Goal: Task Accomplishment & Management: Manage account settings

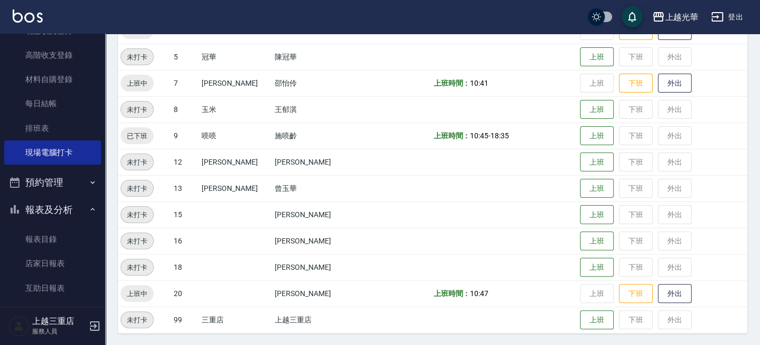
scroll to position [280, 0]
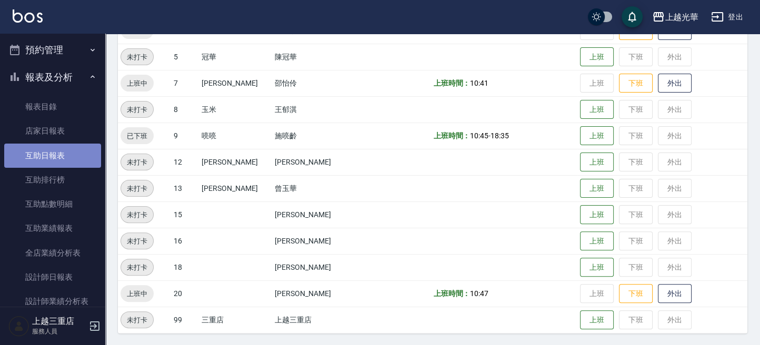
click at [69, 152] on link "互助日報表" at bounding box center [52, 156] width 97 height 24
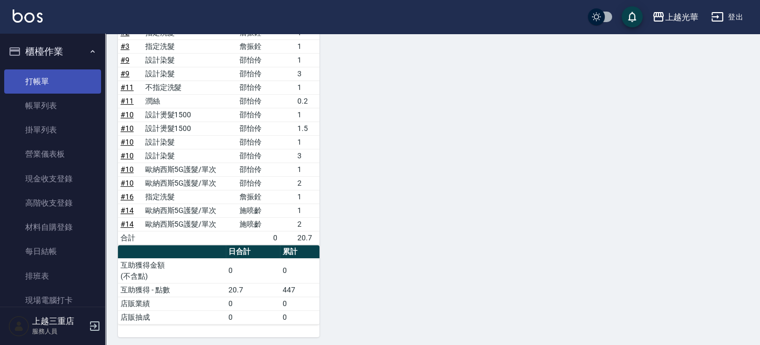
click at [37, 77] on link "打帳單" at bounding box center [52, 81] width 97 height 24
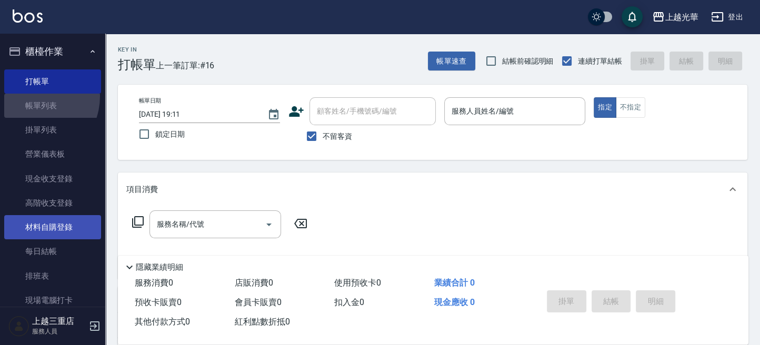
drag, startPoint x: 32, startPoint y: 97, endPoint x: 47, endPoint y: 219, distance: 123.6
click at [32, 97] on link "帳單列表" at bounding box center [52, 106] width 97 height 24
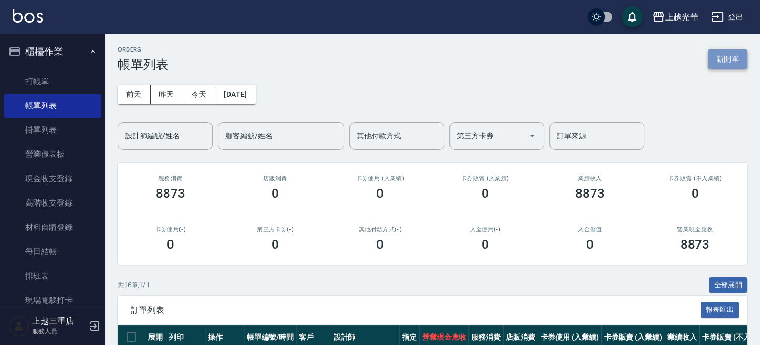
click at [720, 65] on button "新開單" at bounding box center [727, 58] width 39 height 19
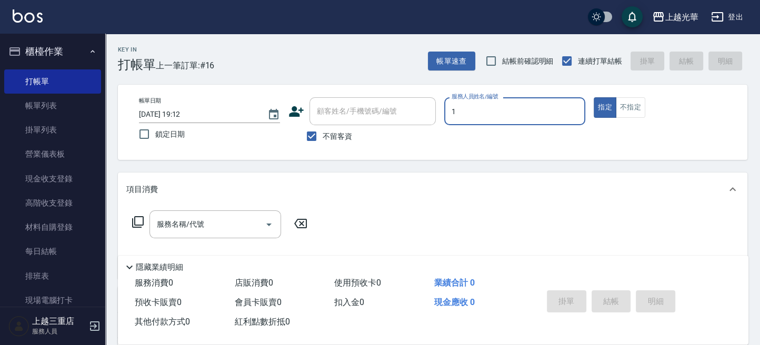
type input "小詹-1"
type button "true"
click at [216, 216] on input "服務名稱/代號" at bounding box center [207, 224] width 106 height 18
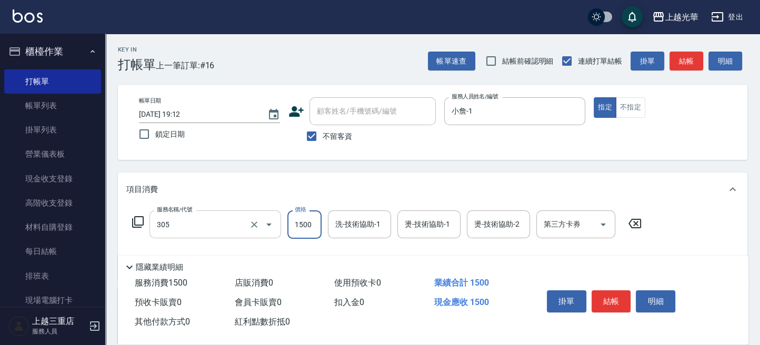
type input "設計燙髮1500(305)"
type input "1080"
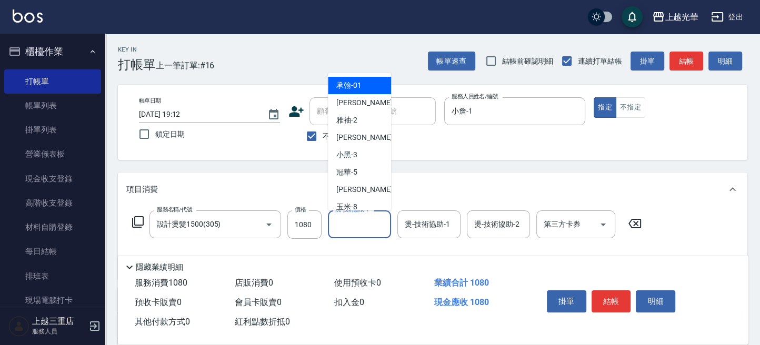
click at [346, 215] on div "洗-技術協助-1 洗-技術協助-1" at bounding box center [359, 224] width 63 height 28
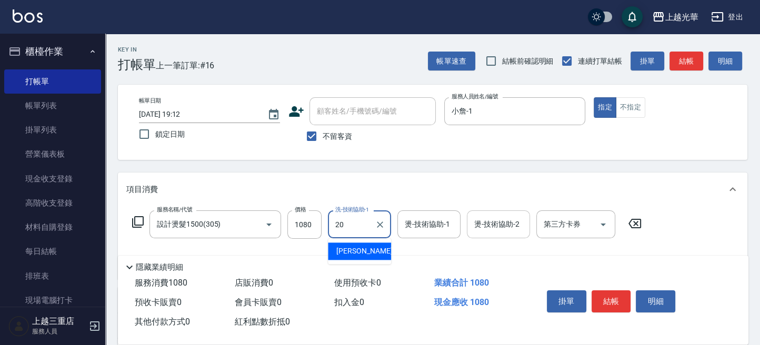
type input "[PERSON_NAME]-20"
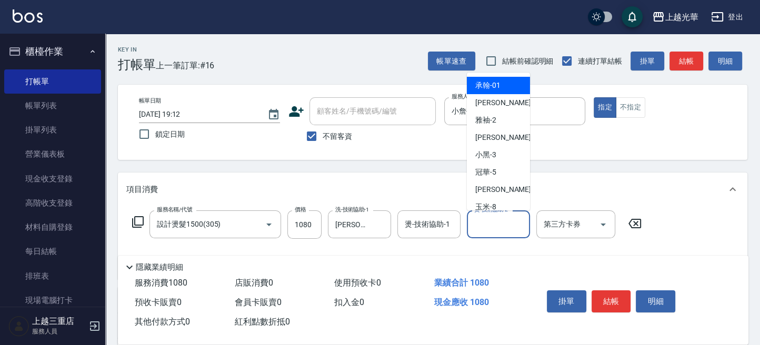
drag, startPoint x: 508, startPoint y: 220, endPoint x: 582, endPoint y: 296, distance: 106.4
click at [508, 220] on input "燙-技術協助-2" at bounding box center [498, 224] width 54 height 18
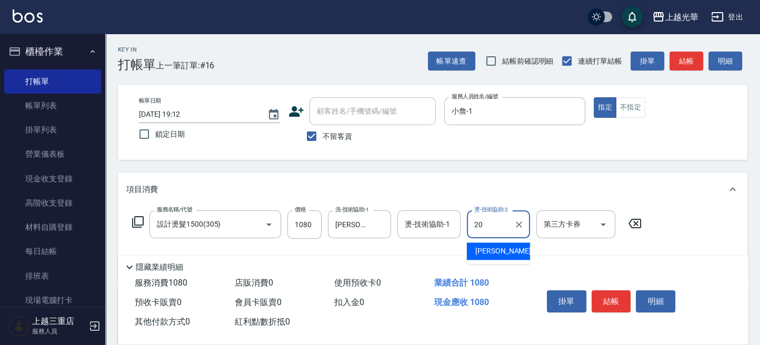
type input "[PERSON_NAME]-20"
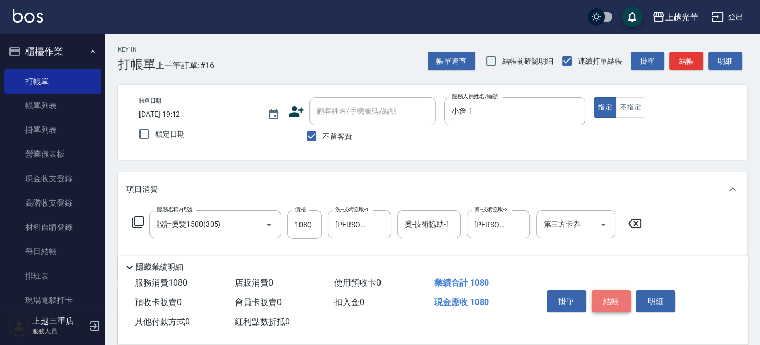
click at [609, 304] on button "結帳" at bounding box center [610, 301] width 39 height 22
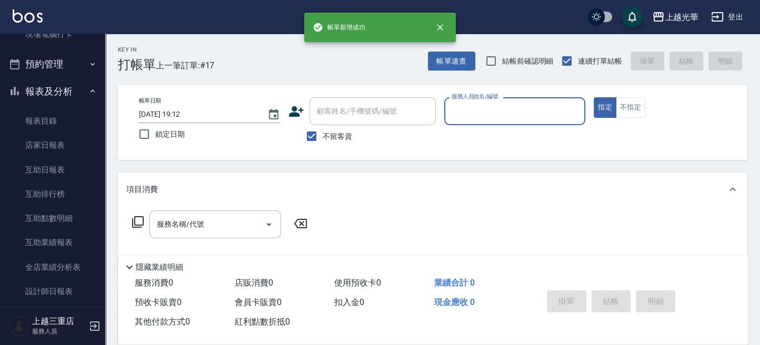
scroll to position [421, 0]
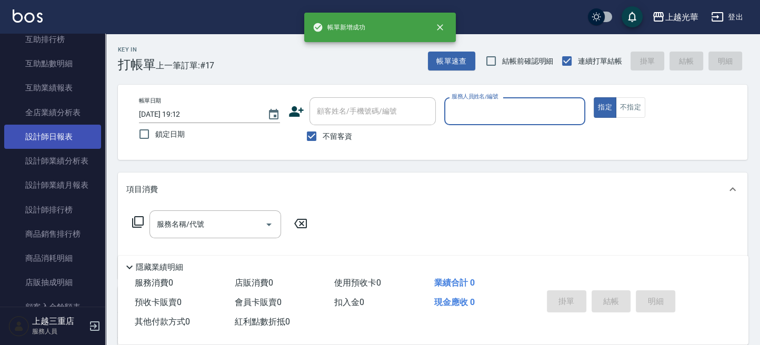
click at [67, 141] on link "設計師日報表" at bounding box center [52, 137] width 97 height 24
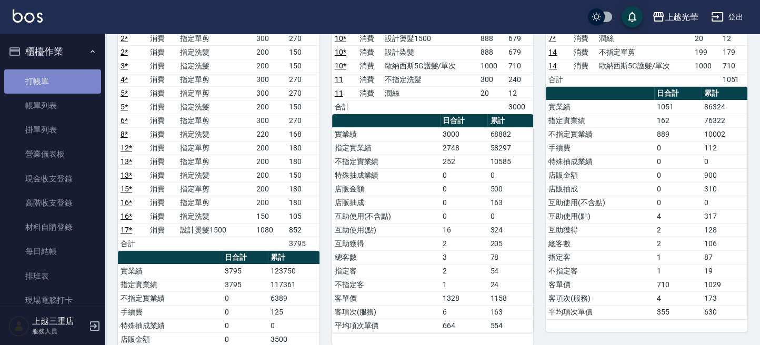
click at [61, 82] on link "打帳單" at bounding box center [52, 81] width 97 height 24
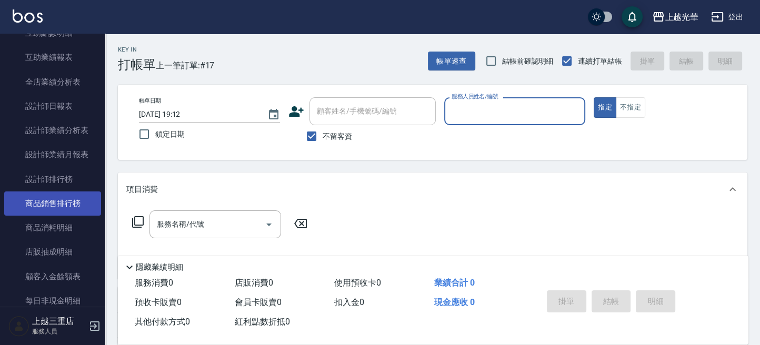
scroll to position [491, 0]
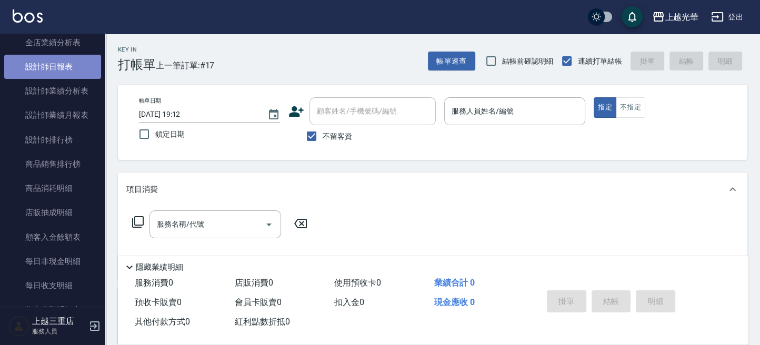
click at [61, 68] on link "設計師日報表" at bounding box center [52, 67] width 97 height 24
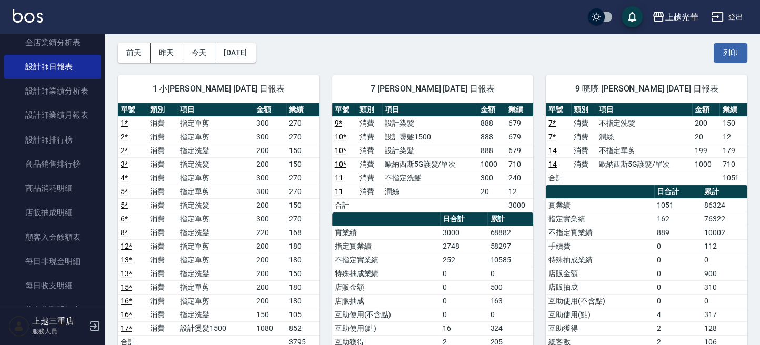
scroll to position [70, 0]
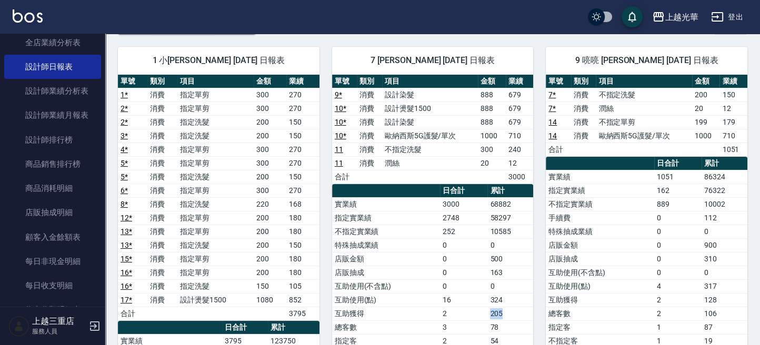
drag, startPoint x: 505, startPoint y: 313, endPoint x: 490, endPoint y: 312, distance: 14.7
click at [490, 312] on td "205" at bounding box center [510, 314] width 46 height 14
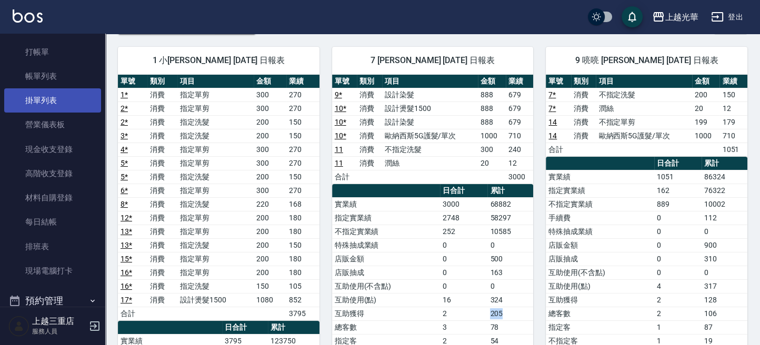
scroll to position [0, 0]
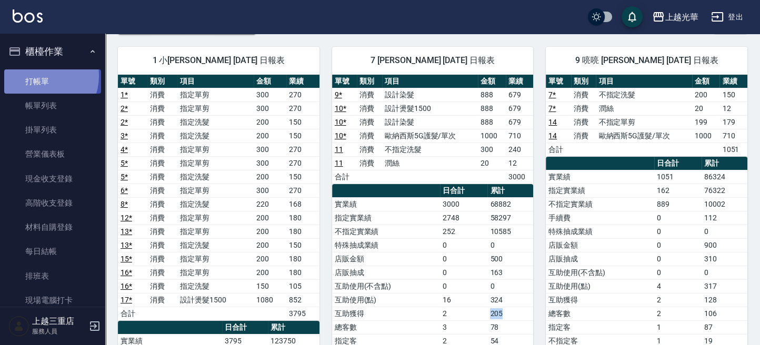
click at [37, 75] on link "打帳單" at bounding box center [52, 81] width 97 height 24
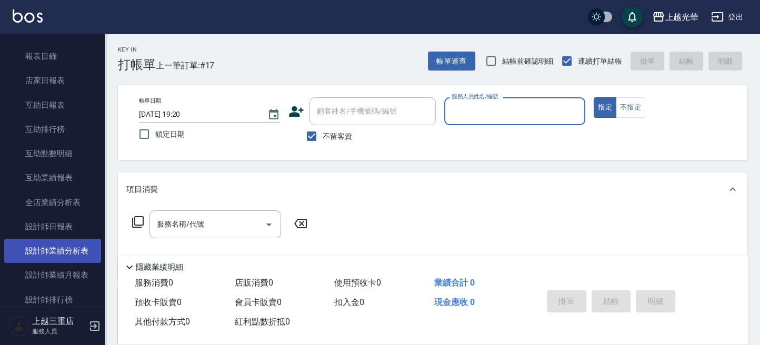
scroll to position [350, 0]
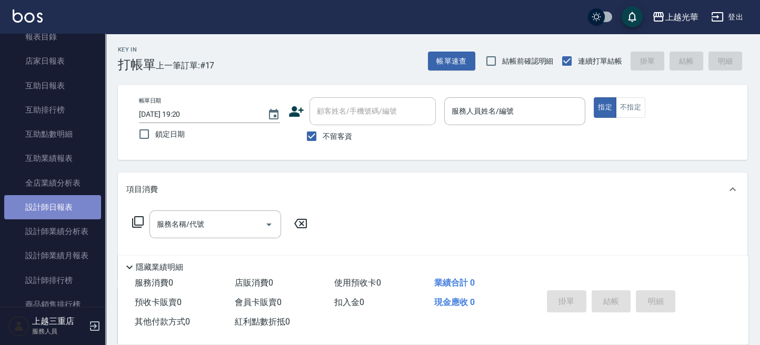
click at [62, 208] on link "設計師日報表" at bounding box center [52, 207] width 97 height 24
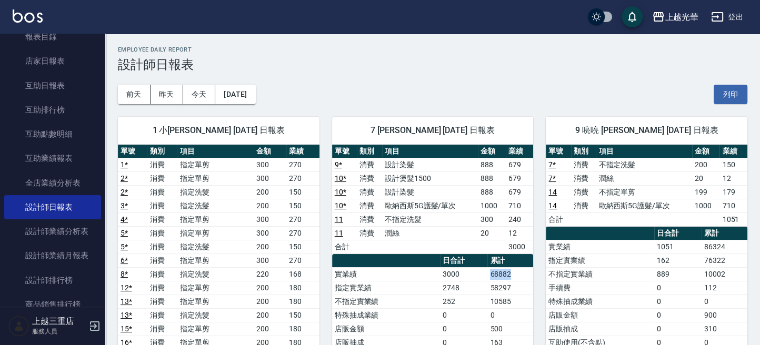
drag, startPoint x: 489, startPoint y: 279, endPoint x: 511, endPoint y: 277, distance: 22.3
click at [511, 277] on td "68882" at bounding box center [510, 274] width 46 height 14
click at [510, 277] on td "68882" at bounding box center [510, 274] width 46 height 14
drag, startPoint x: 508, startPoint y: 275, endPoint x: 491, endPoint y: 274, distance: 16.8
click at [491, 274] on td "68882" at bounding box center [510, 274] width 46 height 14
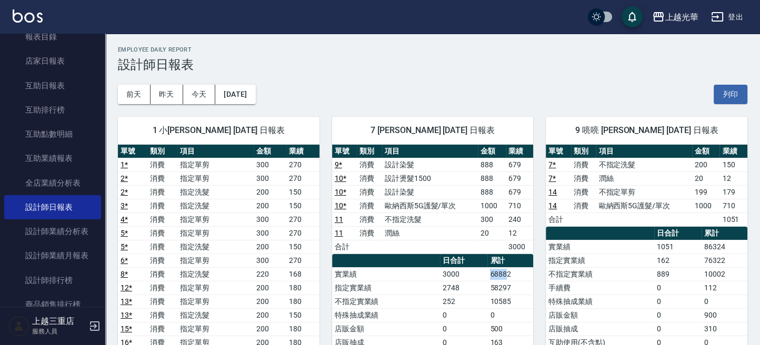
click at [491, 274] on td "68882" at bounding box center [510, 274] width 46 height 14
drag, startPoint x: 488, startPoint y: 274, endPoint x: 510, endPoint y: 274, distance: 22.1
click at [510, 274] on td "68882" at bounding box center [510, 274] width 46 height 14
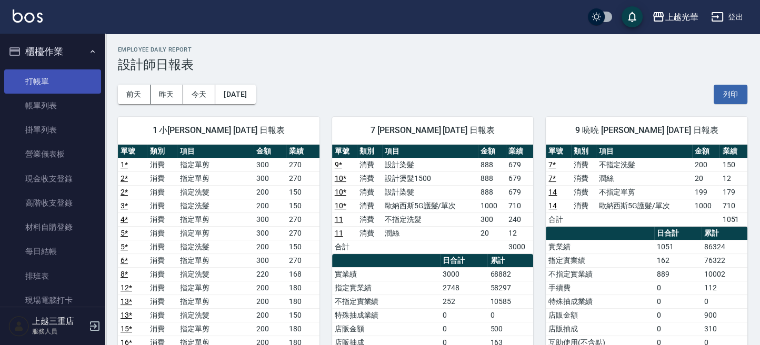
click at [71, 90] on link "打帳單" at bounding box center [52, 81] width 97 height 24
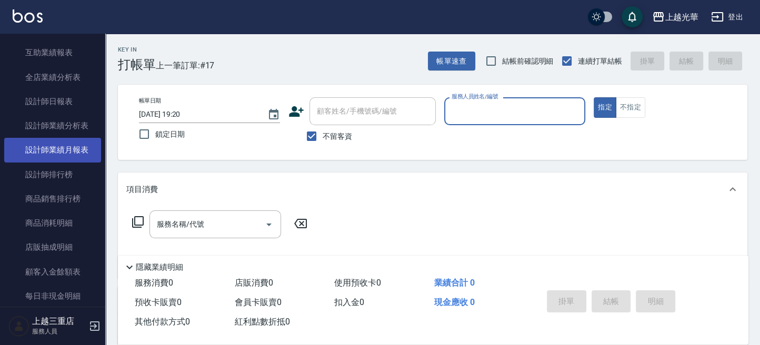
scroll to position [437, 0]
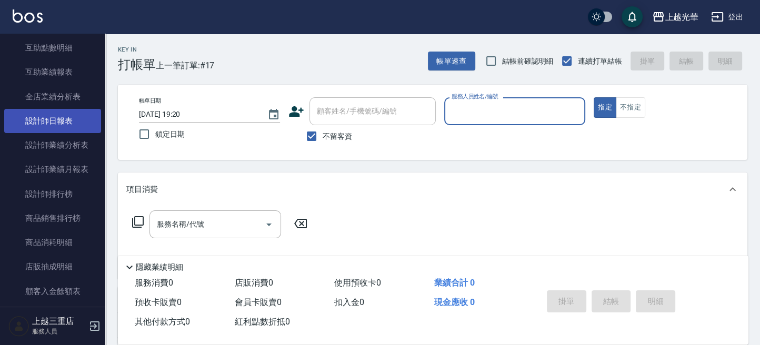
click at [80, 117] on link "設計師日報表" at bounding box center [52, 121] width 97 height 24
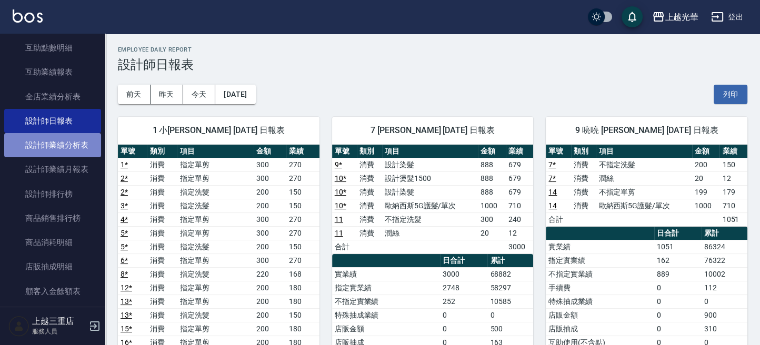
click at [72, 148] on link "設計師業績分析表" at bounding box center [52, 145] width 97 height 24
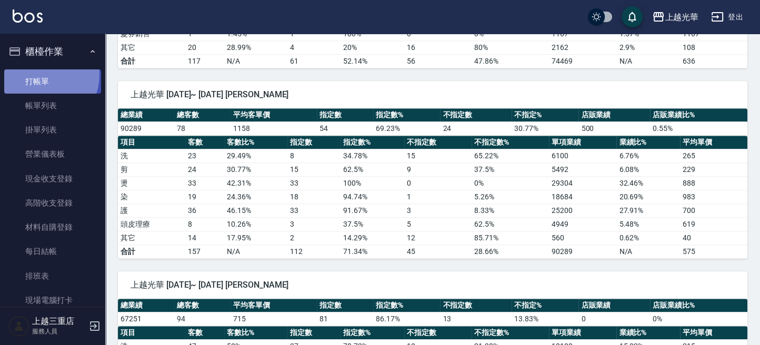
click at [43, 75] on link "打帳單" at bounding box center [52, 81] width 97 height 24
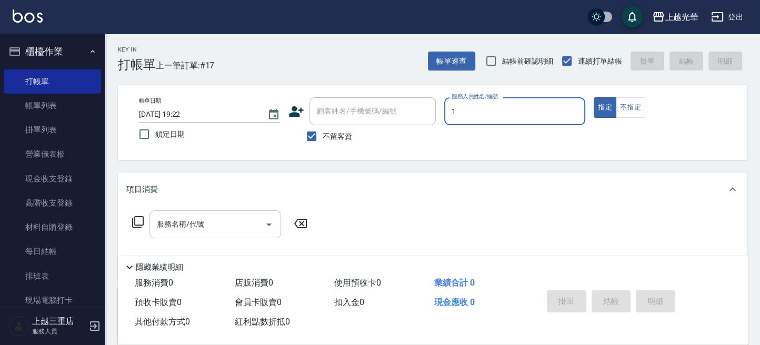
type input "1"
type button "true"
type input "小詹-1"
click at [188, 228] on input "服務名稱/代號" at bounding box center [207, 224] width 106 height 18
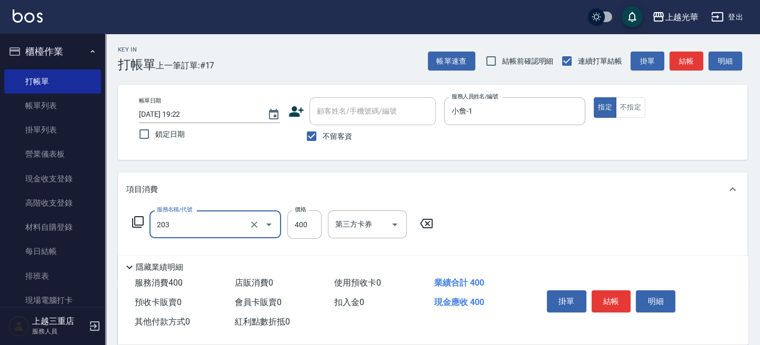
type input "指定單剪(203)"
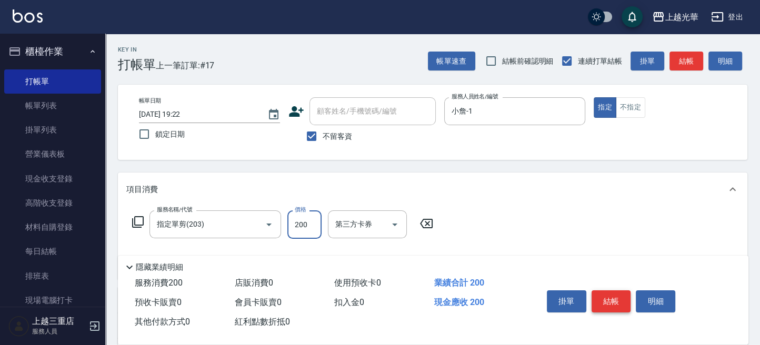
type input "200"
click at [604, 303] on button "結帳" at bounding box center [610, 301] width 39 height 22
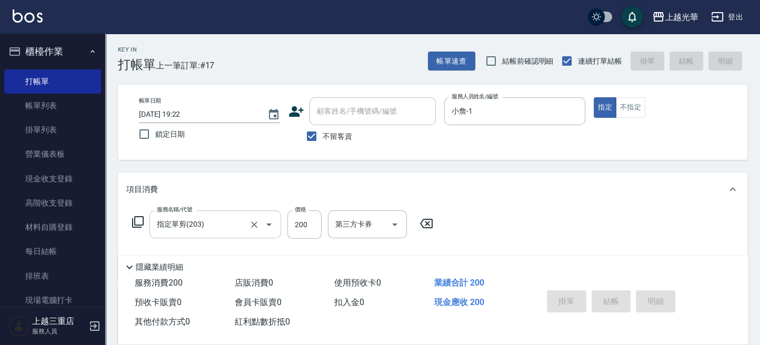
type input "[DATE] 19:37"
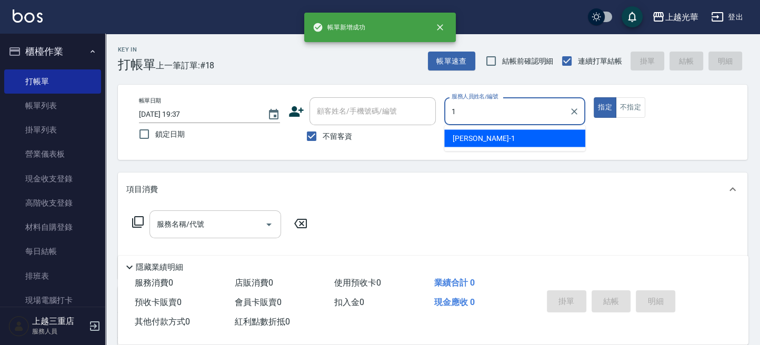
type input "小詹-1"
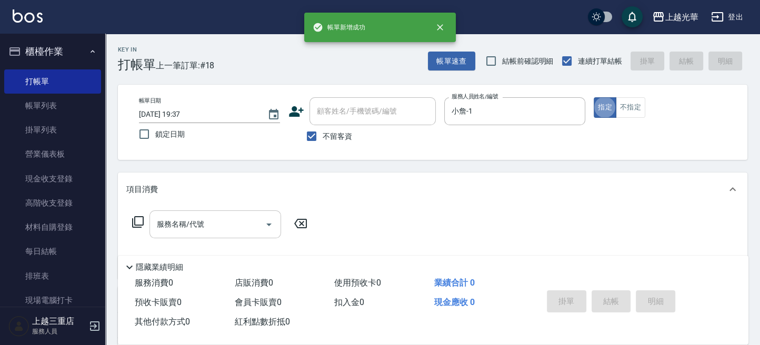
click at [215, 234] on div "服務名稱/代號" at bounding box center [215, 224] width 132 height 28
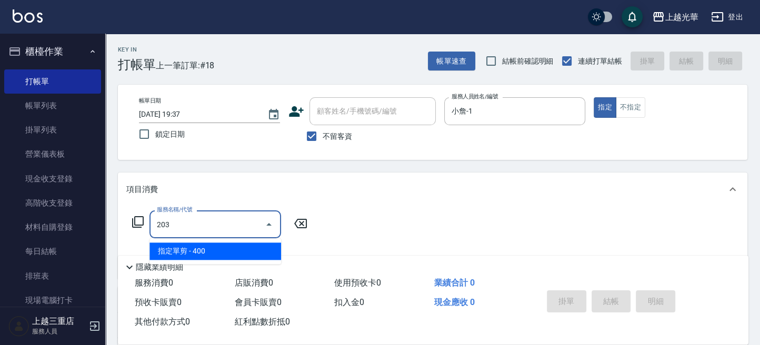
type input "指定單剪(203)"
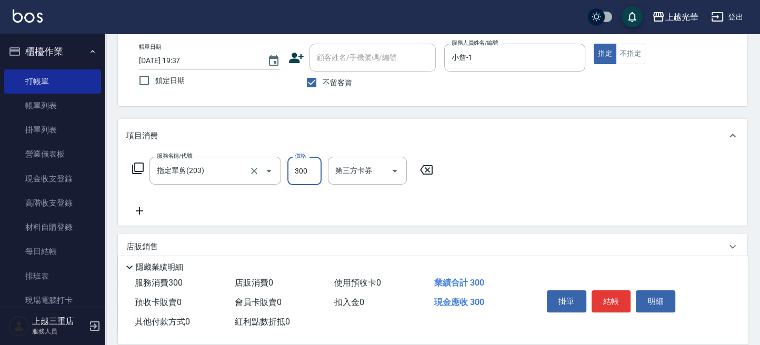
scroll to position [70, 0]
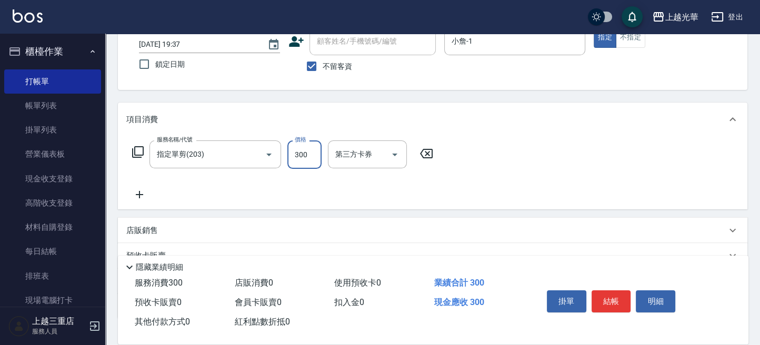
type input "300"
click at [147, 189] on icon at bounding box center [139, 194] width 26 height 13
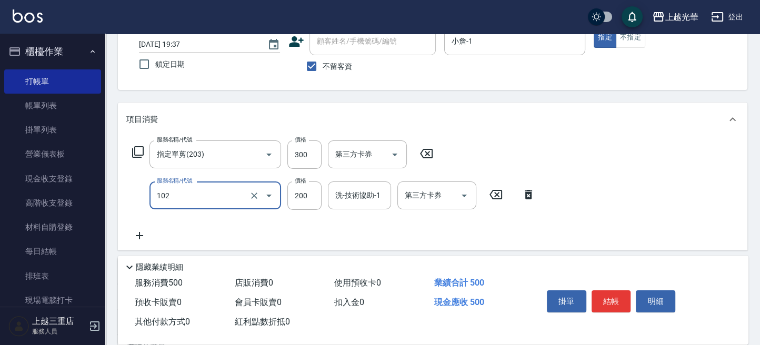
type input "指定洗髮(102)"
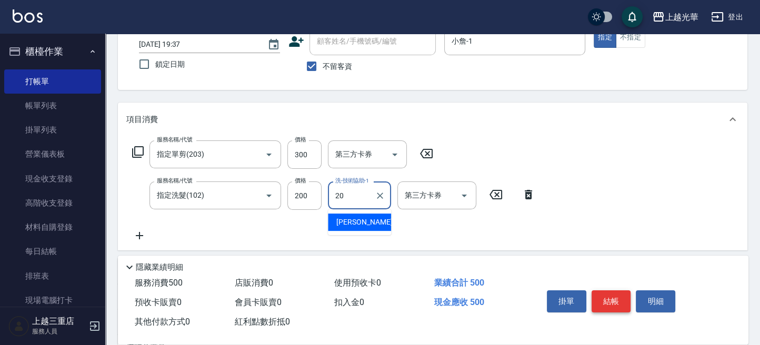
type input "[PERSON_NAME]-20"
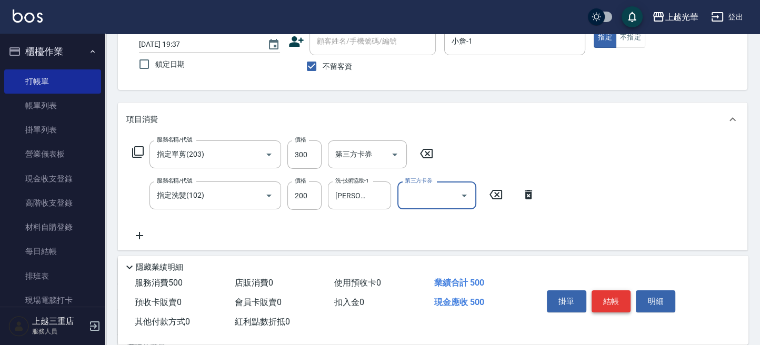
click at [605, 294] on button "結帳" at bounding box center [610, 301] width 39 height 22
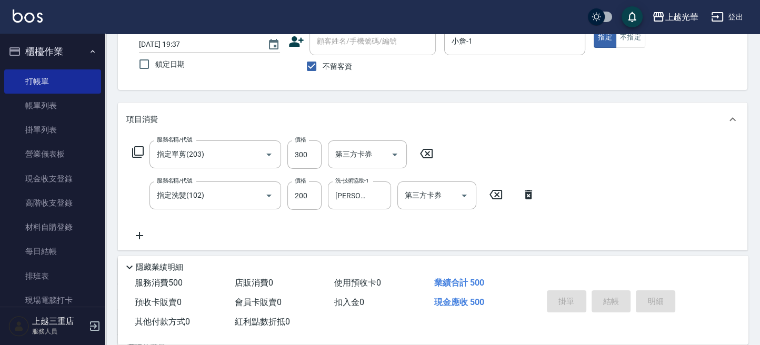
type input "[DATE] 19:38"
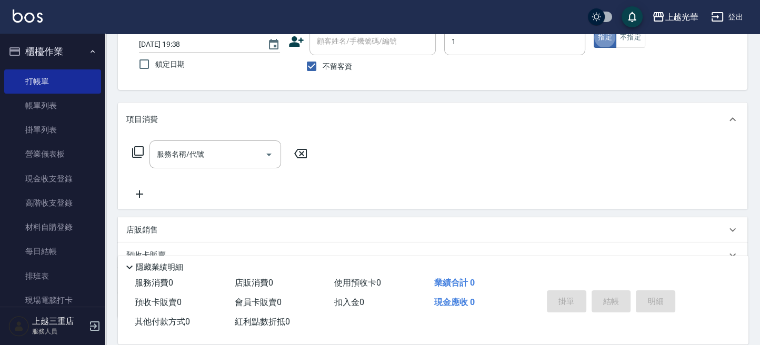
type input "小詹-1"
drag, startPoint x: 206, startPoint y: 156, endPoint x: 147, endPoint y: 211, distance: 80.8
click at [205, 156] on input "服務名稱/代號" at bounding box center [207, 154] width 106 height 18
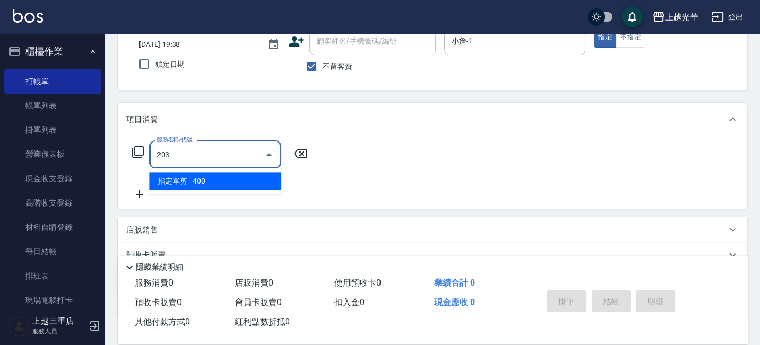
type input "指定單剪(203)"
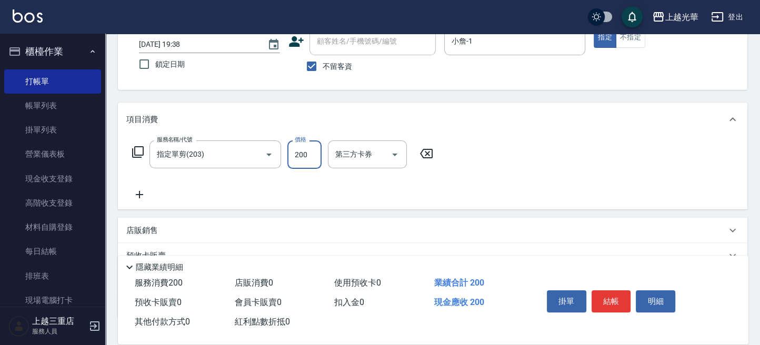
type input "200"
click at [142, 192] on icon at bounding box center [139, 194] width 26 height 13
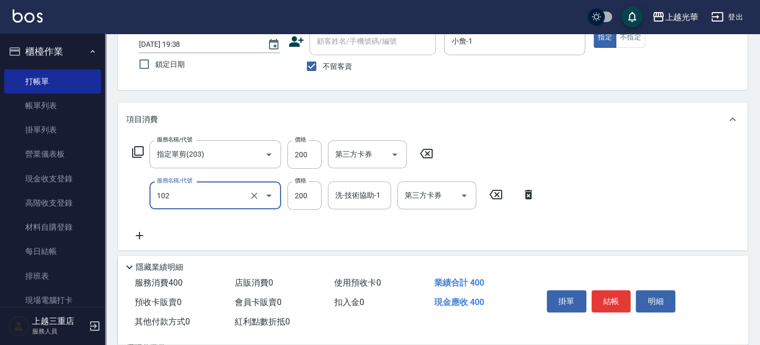
type input "指定洗髮(102)"
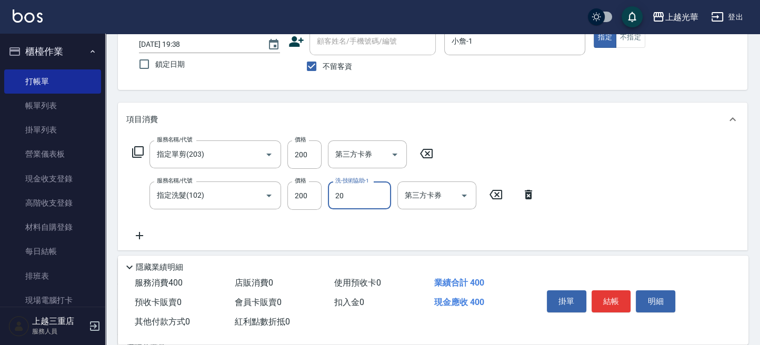
type input "[PERSON_NAME]-20"
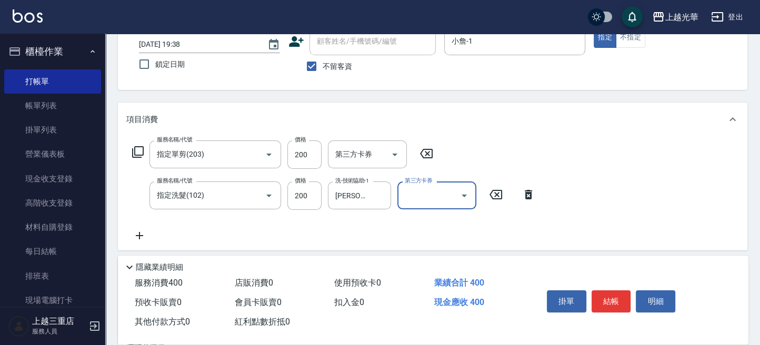
click at [616, 294] on button "結帳" at bounding box center [610, 301] width 39 height 22
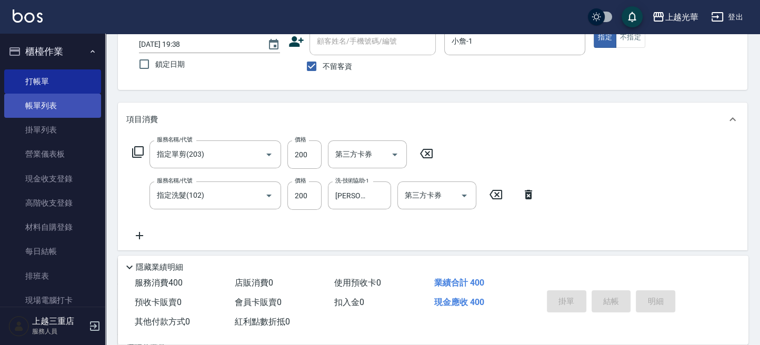
type input "[DATE] 20:04"
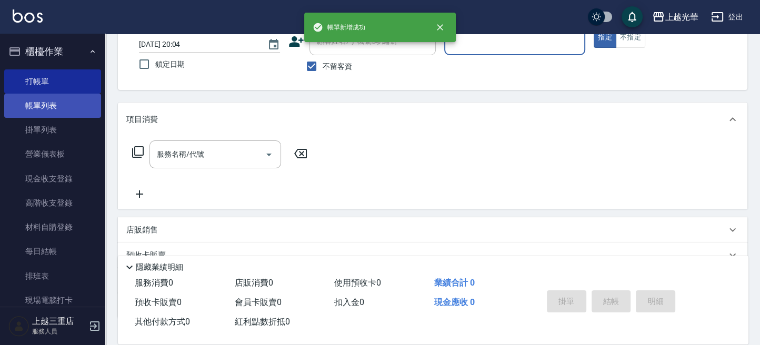
click at [52, 109] on link "帳單列表" at bounding box center [52, 106] width 97 height 24
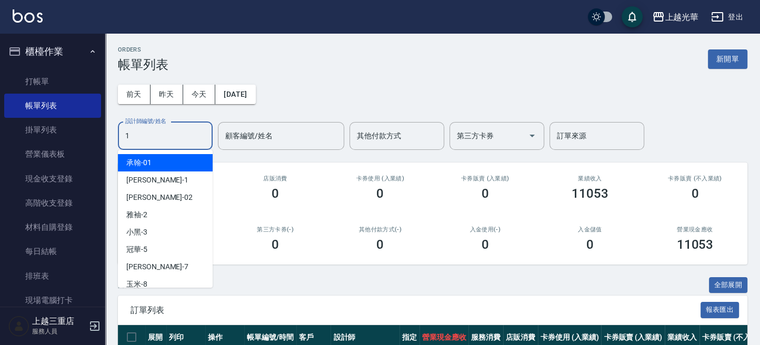
click at [165, 138] on input "1" at bounding box center [165, 136] width 85 height 18
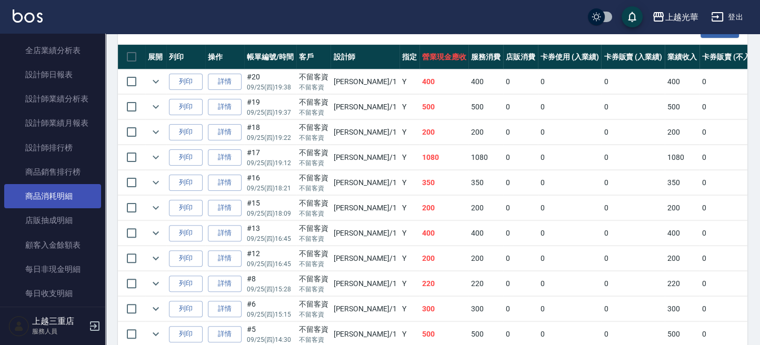
scroll to position [491, 0]
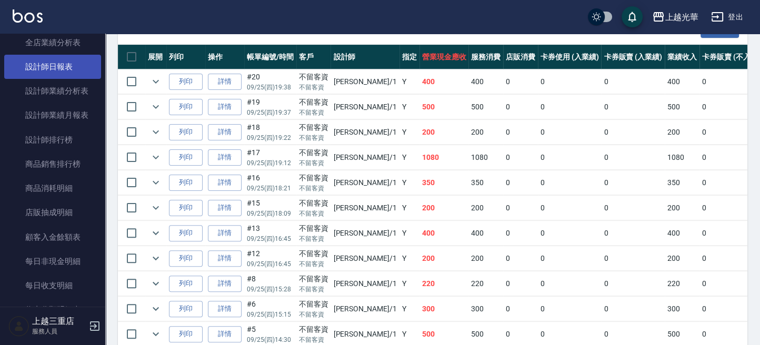
type input "小詹-1"
click at [57, 73] on link "設計師日報表" at bounding box center [52, 67] width 97 height 24
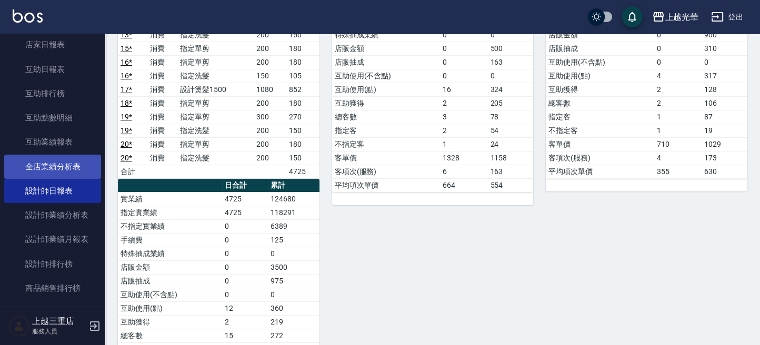
scroll to position [156, 0]
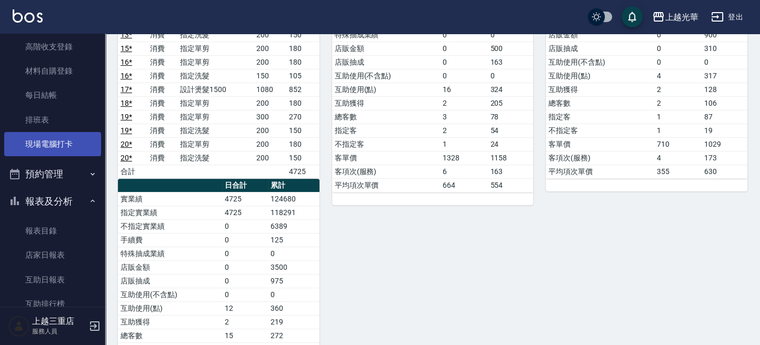
click at [67, 150] on link "現場電腦打卡" at bounding box center [52, 144] width 97 height 24
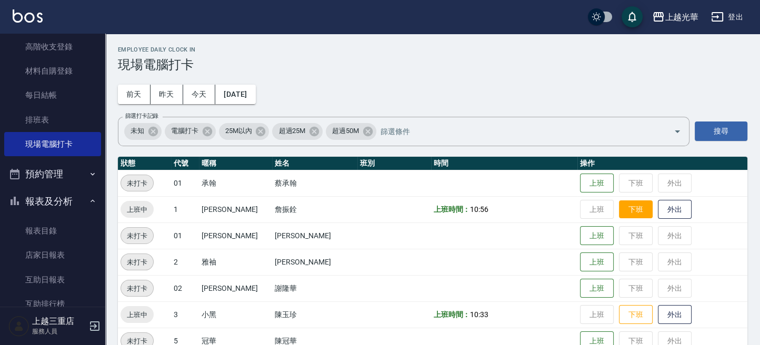
click at [619, 214] on button "下班" at bounding box center [636, 209] width 34 height 18
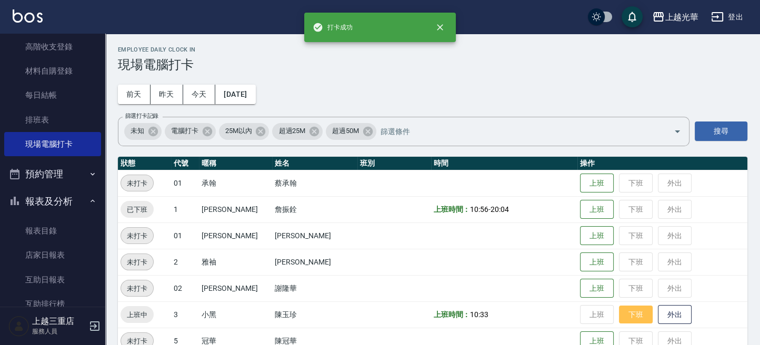
click at [619, 319] on button "下班" at bounding box center [636, 315] width 34 height 18
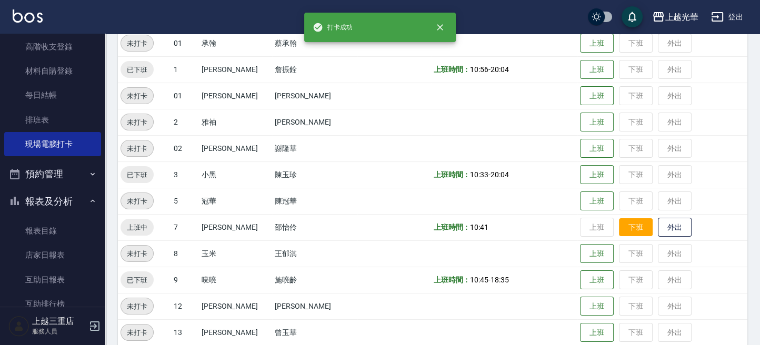
click at [619, 226] on button "下班" at bounding box center [636, 227] width 34 height 18
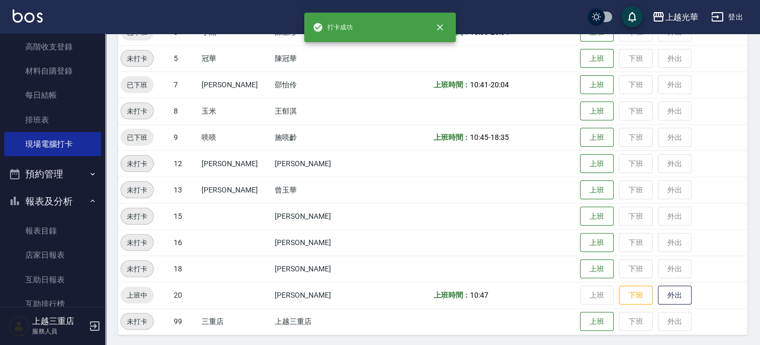
scroll to position [284, 0]
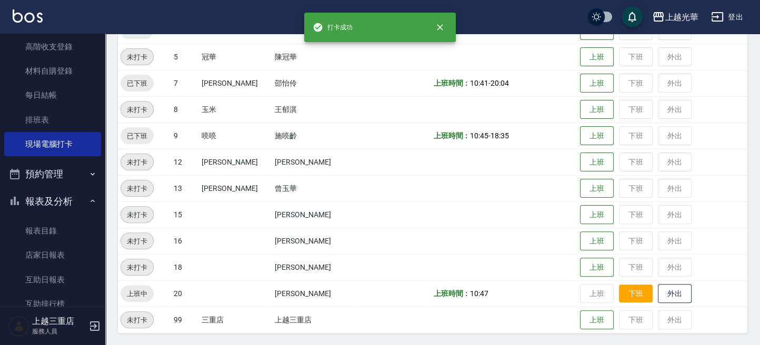
click at [621, 295] on button "下班" at bounding box center [636, 294] width 34 height 18
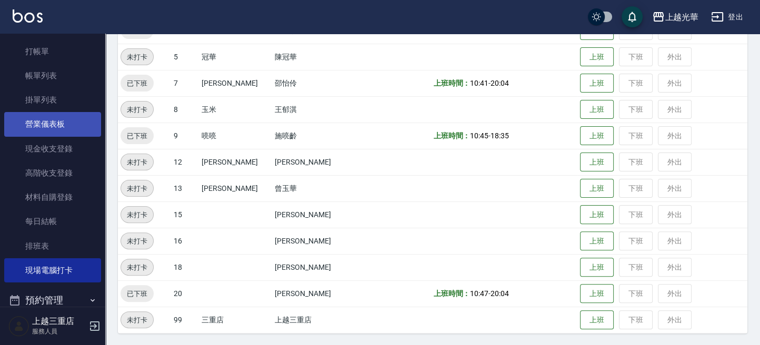
scroll to position [0, 0]
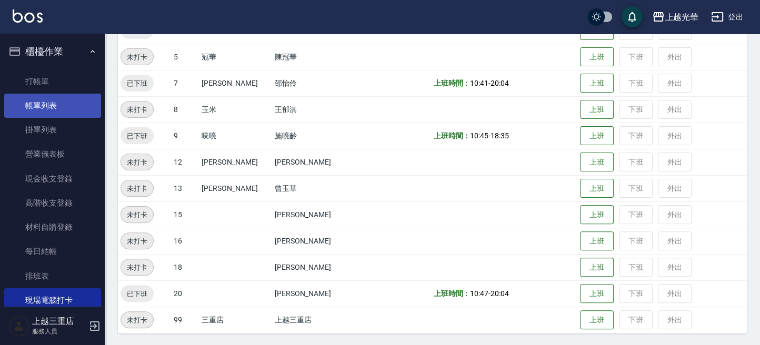
click at [58, 107] on link "帳單列表" at bounding box center [52, 106] width 97 height 24
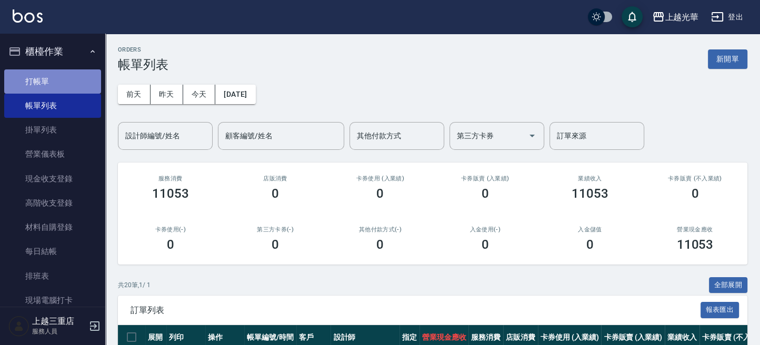
click at [76, 85] on link "打帳單" at bounding box center [52, 81] width 97 height 24
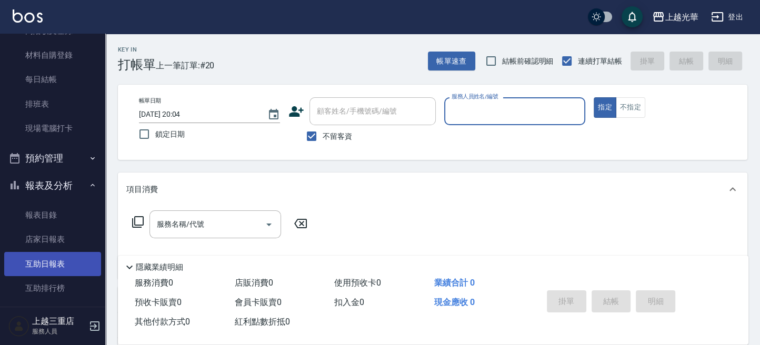
scroll to position [210, 0]
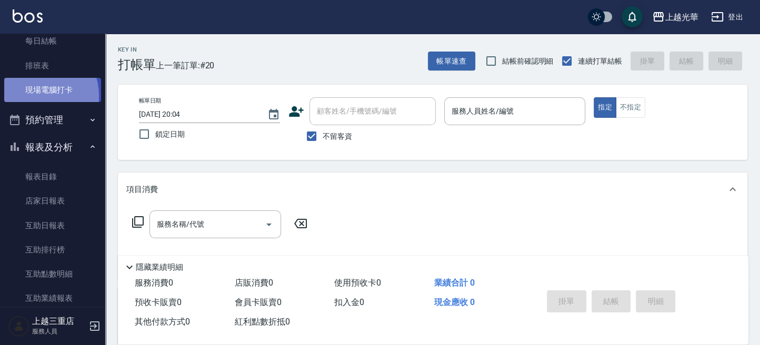
click at [34, 96] on link "現場電腦打卡" at bounding box center [52, 90] width 97 height 24
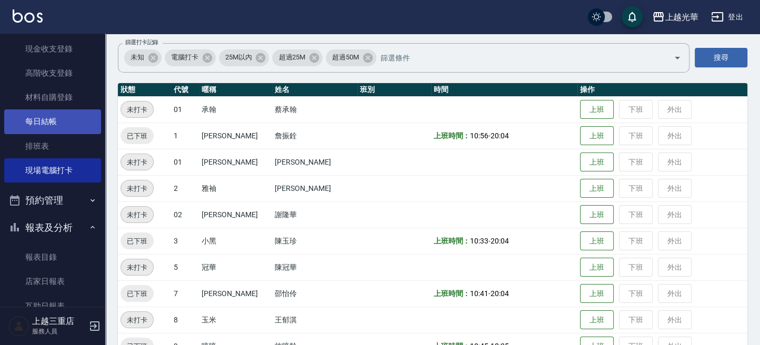
scroll to position [70, 0]
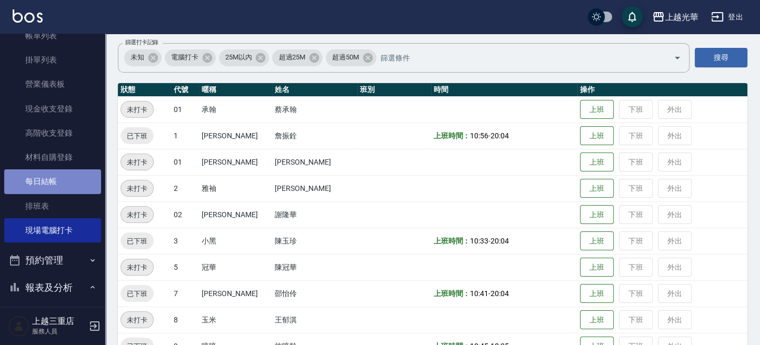
click at [65, 179] on link "每日結帳" at bounding box center [52, 181] width 97 height 24
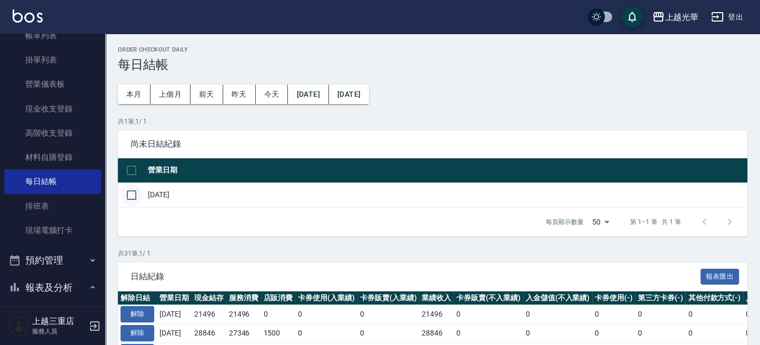
click at [138, 194] on input "checkbox" at bounding box center [131, 195] width 22 height 22
checkbox input "true"
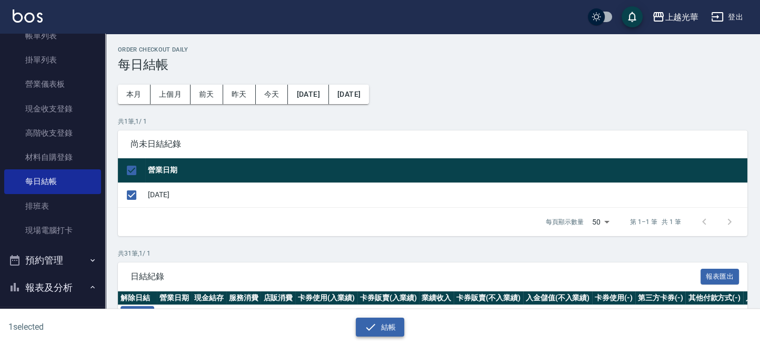
click at [392, 327] on button "結帳" at bounding box center [380, 327] width 49 height 19
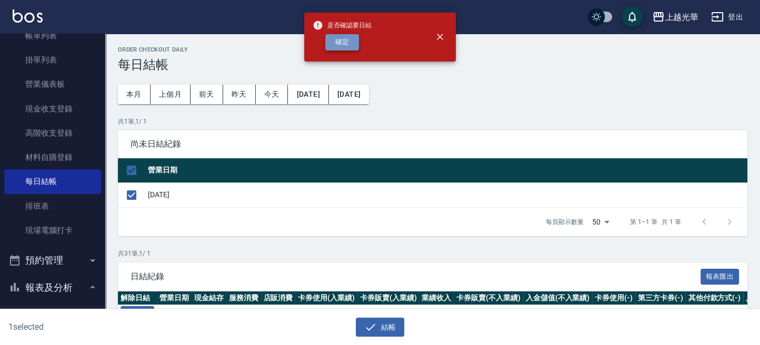
click at [349, 48] on button "確定" at bounding box center [342, 42] width 34 height 16
checkbox input "false"
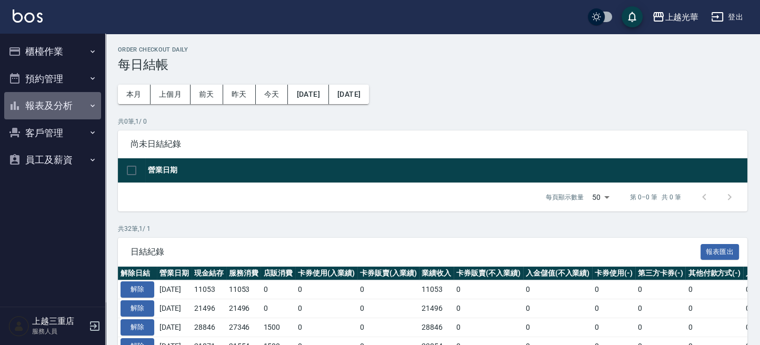
click at [78, 108] on button "報表及分析" at bounding box center [52, 105] width 97 height 27
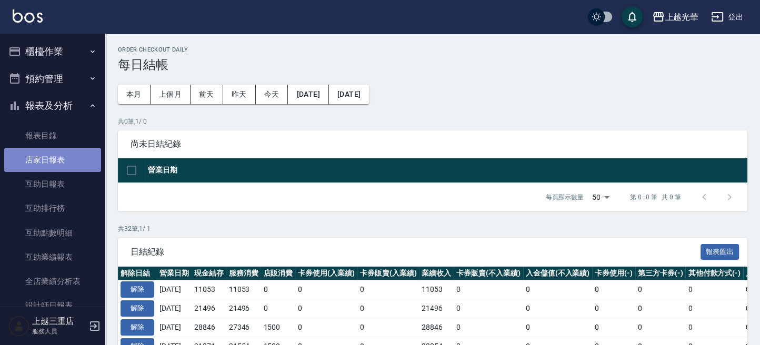
click at [69, 158] on link "店家日報表" at bounding box center [52, 160] width 97 height 24
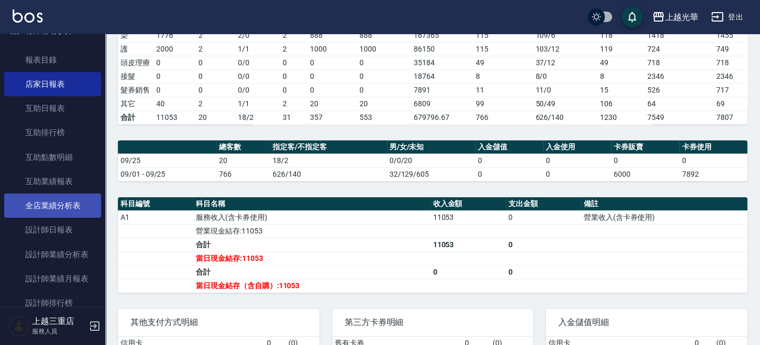
scroll to position [140, 0]
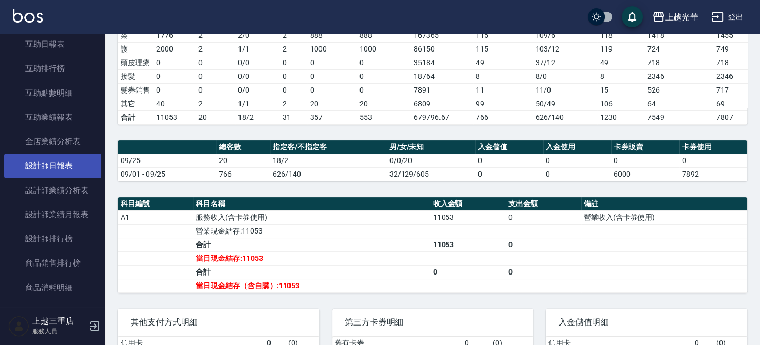
click at [75, 174] on link "設計師日報表" at bounding box center [52, 166] width 97 height 24
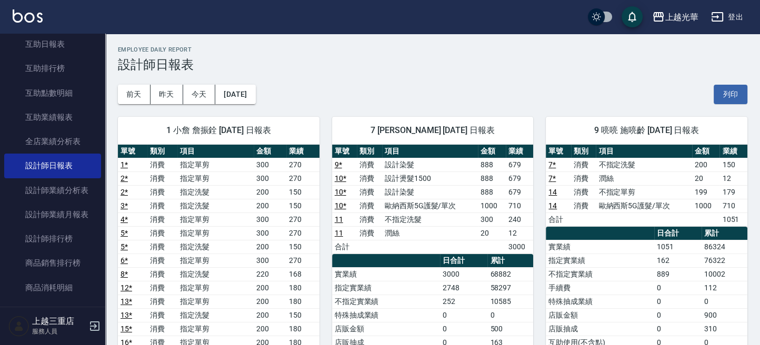
drag, startPoint x: 760, startPoint y: 57, endPoint x: 761, endPoint y: 65, distance: 7.4
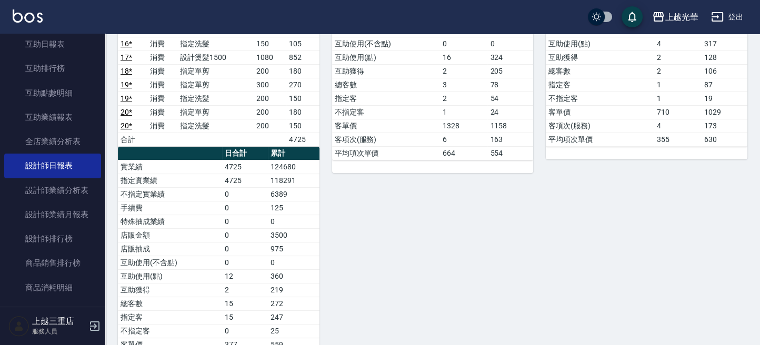
scroll to position [311, 0]
click at [698, 248] on div "9 喨喨 施喨齡 09/25/2025 日報表 單號 類別 項目 金額 業績 7 * 消費 不指定洗髮 200 150 7 * 消費 潤絲 20 12 14 …" at bounding box center [640, 93] width 214 height 600
